Goal: Information Seeking & Learning: Learn about a topic

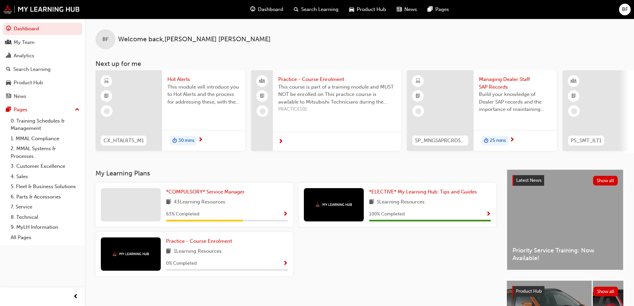
click at [268, 8] on span "Dashboard" at bounding box center [270, 10] width 25 height 8
click at [43, 83] on div "Product Hub" at bounding box center [28, 83] width 29 height 8
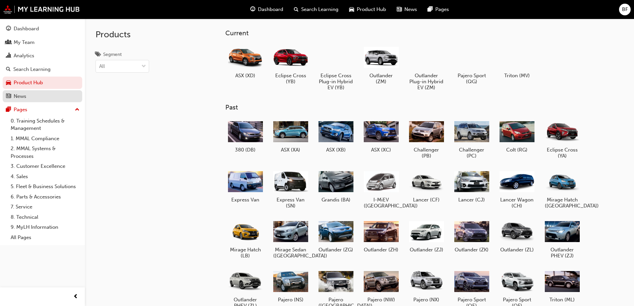
click at [26, 98] on div "News" at bounding box center [20, 97] width 13 height 8
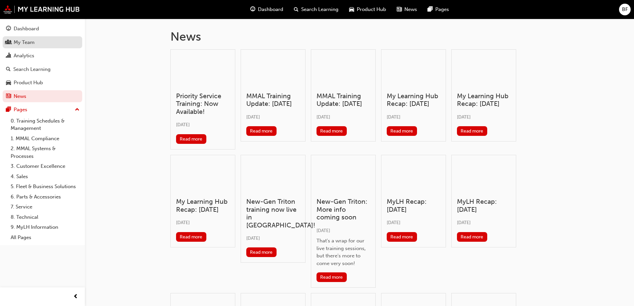
click at [25, 40] on div "My Team" at bounding box center [24, 43] width 21 height 8
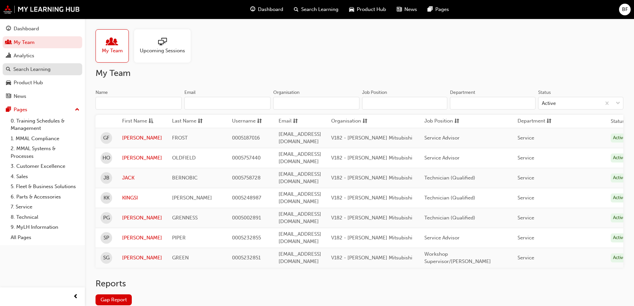
click at [39, 72] on div "Search Learning" at bounding box center [31, 70] width 37 height 8
